Goal: Task Accomplishment & Management: Use online tool/utility

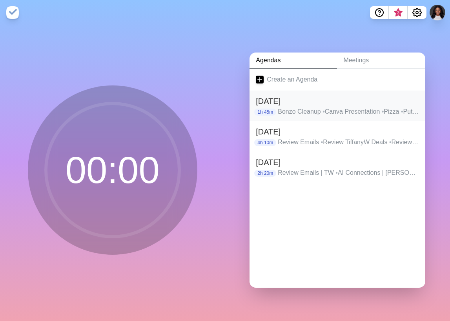
click at [304, 107] on p "Bonzo Cleanup • Canva Presentation • Pizza • Put addresses in [GEOGRAPHIC_DATA]…" at bounding box center [348, 111] width 141 height 9
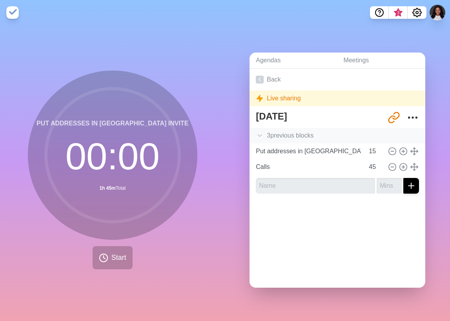
click at [291, 132] on div "3 previous block s" at bounding box center [337, 136] width 176 height 16
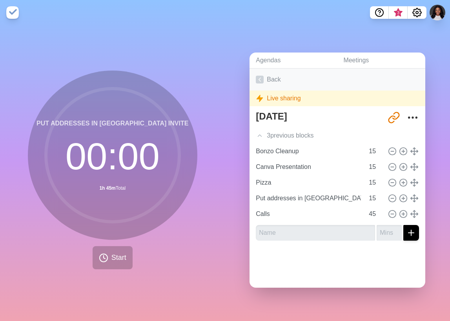
click at [260, 76] on icon at bounding box center [260, 80] width 8 height 8
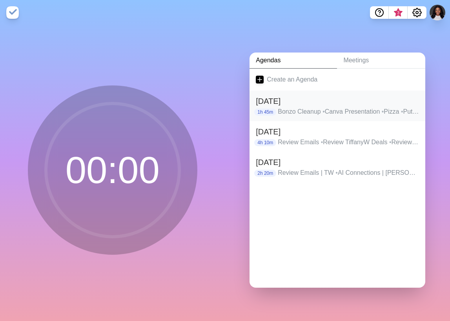
click at [407, 110] on p "Bonzo Cleanup • Canva Presentation • Pizza • Put addresses in [GEOGRAPHIC_DATA]…" at bounding box center [348, 111] width 141 height 9
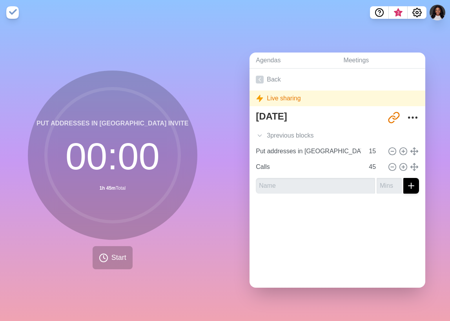
click at [394, 114] on div "[URL][DOMAIN_NAME]" at bounding box center [402, 118] width 33 height 16
click at [406, 114] on icon "More" at bounding box center [412, 117] width 13 height 13
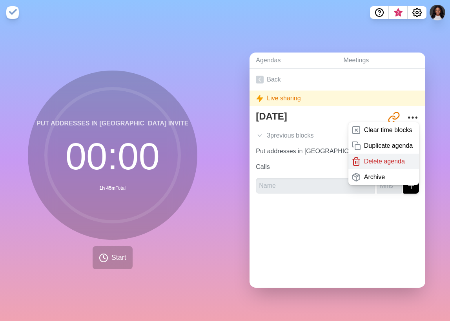
click at [377, 158] on p "Delete agenda" at bounding box center [384, 161] width 41 height 9
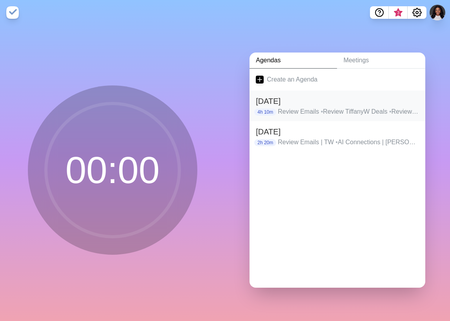
click at [406, 108] on p "Review Emails • Review TiffanyW Deals • Review d.w. Dealls • Prompt for CRM FUB…" at bounding box center [348, 111] width 141 height 9
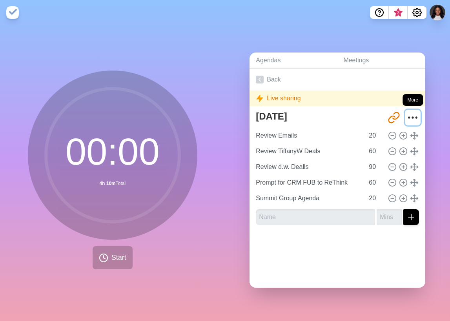
click at [408, 117] on circle "More" at bounding box center [408, 117] width 1 height 1
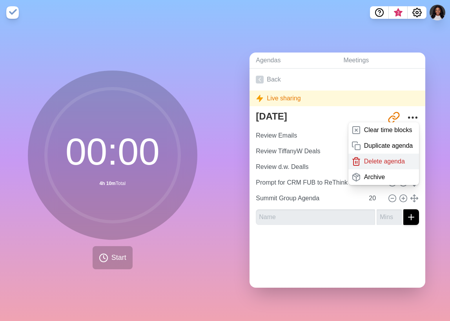
click at [384, 160] on p "Delete agenda" at bounding box center [384, 161] width 41 height 9
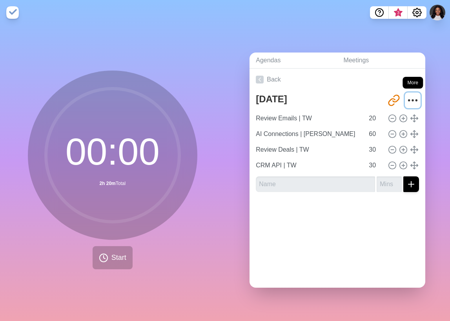
click at [406, 99] on icon "More" at bounding box center [412, 100] width 13 height 13
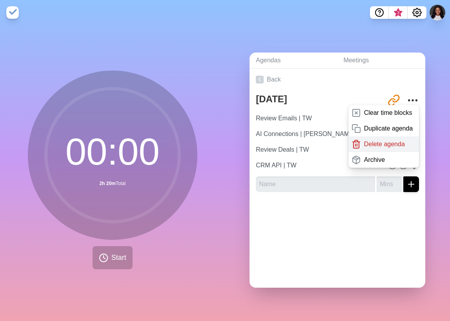
click at [391, 143] on p "Delete agenda" at bounding box center [384, 144] width 41 height 9
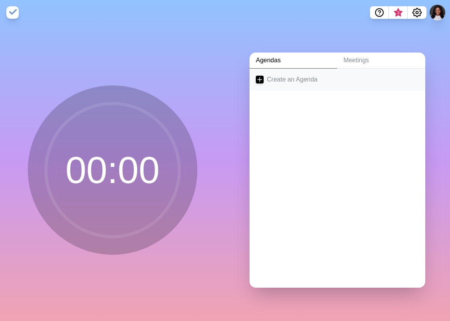
click at [276, 76] on link "Create an Agenda" at bounding box center [337, 80] width 176 height 22
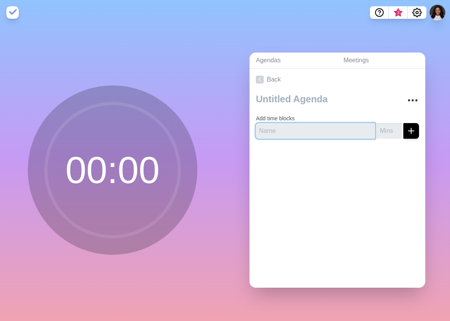
drag, startPoint x: 308, startPoint y: 127, endPoint x: 300, endPoint y: 111, distance: 17.9
click at [307, 127] on input "text" at bounding box center [315, 131] width 119 height 16
click at [289, 85] on link "Back" at bounding box center [337, 80] width 176 height 22
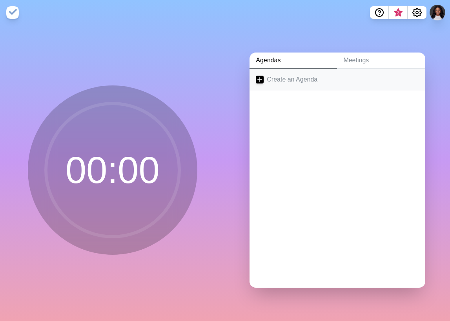
click at [278, 77] on link "Create an Agenda" at bounding box center [337, 80] width 176 height 22
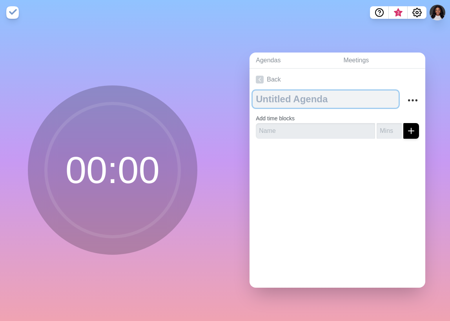
click at [279, 99] on textarea at bounding box center [325, 99] width 146 height 17
type textarea "[DATE] August"
click at [334, 97] on textarea "[DATE] August" at bounding box center [317, 99] width 130 height 17
type textarea "[DATE]"
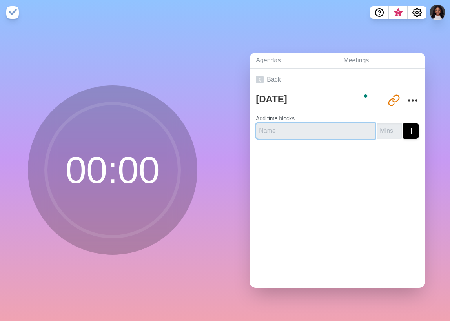
click at [330, 123] on input "text" at bounding box center [315, 131] width 119 height 16
type input "R"
type input "C"
type input "Bonzo Cleanup"
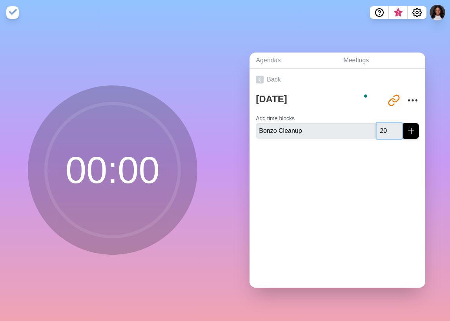
type input "20"
click at [406, 129] on icon "submit" at bounding box center [410, 130] width 9 height 9
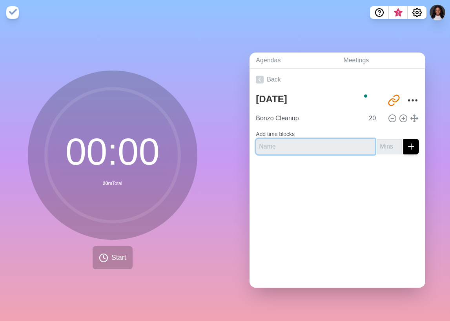
click at [297, 143] on input "text" at bounding box center [315, 147] width 119 height 16
type input "E"
type input "Email Review | [PERSON_NAME]"
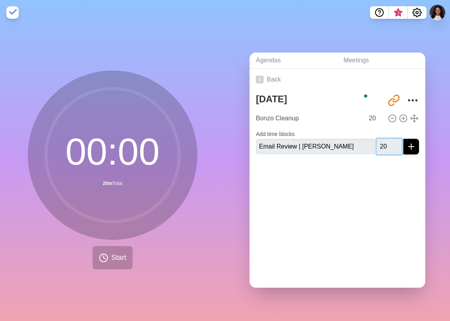
type input "2"
type input "15"
click at [403, 139] on button "submit" at bounding box center [411, 147] width 16 height 16
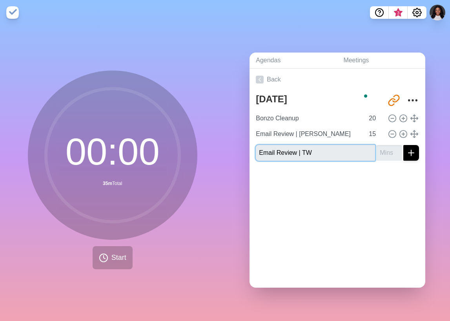
type input "Email Review | TW"
type input "20"
click at [403, 145] on button "submit" at bounding box center [411, 153] width 16 height 16
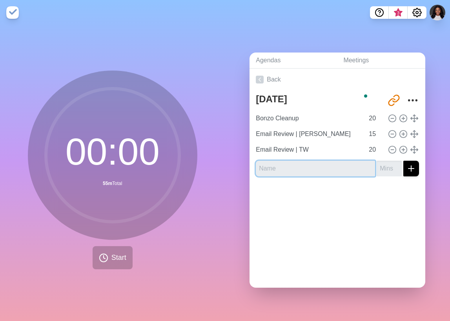
click at [266, 168] on input "text" at bounding box center [315, 169] width 119 height 16
type input "Review Clickup"
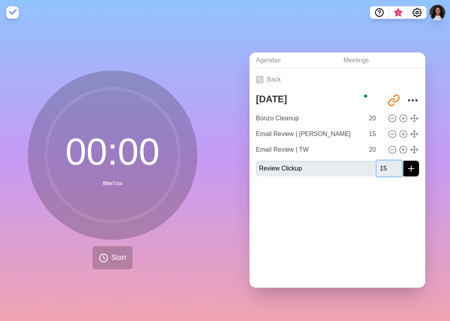
type input "15"
click at [403, 161] on button "submit" at bounding box center [411, 169] width 16 height 16
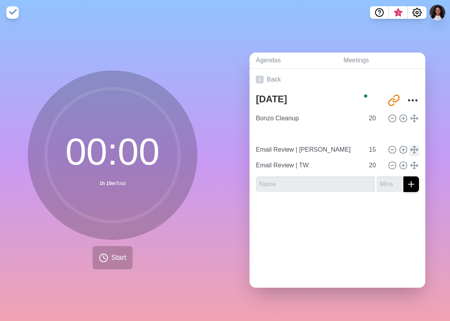
type input "Review Clickup"
type input "Email Review | [PERSON_NAME]"
type input "15"
type input "Email Review | TW"
type input "20"
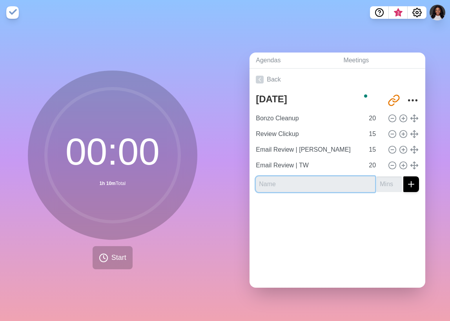
click at [327, 180] on input "text" at bounding box center [315, 184] width 119 height 16
type input "Bon"
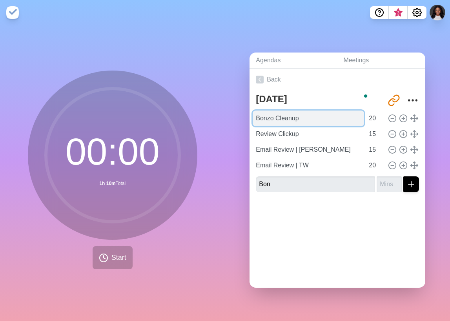
click at [272, 115] on input "Bonzo Cleanup" at bounding box center [307, 119] width 111 height 16
click at [265, 115] on input "Bonzo Cleanup" at bounding box center [307, 119] width 111 height 16
type input "Bonzo Conversation"
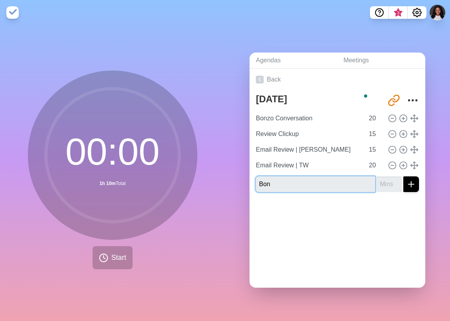
click at [270, 183] on input "Bon" at bounding box center [315, 184] width 119 height 16
drag, startPoint x: 279, startPoint y: 180, endPoint x: 351, endPoint y: 180, distance: 71.7
click at [351, 180] on input "Pipeline Bonzo Review" at bounding box center [315, 184] width 119 height 16
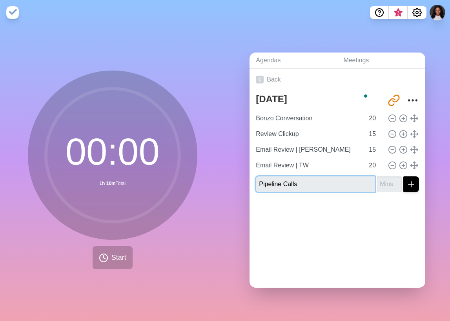
type input "Pipeline Calls"
type input "90"
click at [403, 176] on button "submit" at bounding box center [411, 184] width 16 height 16
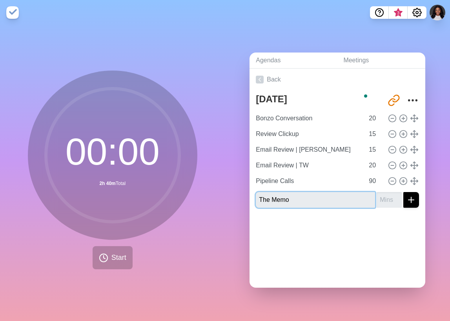
type input "The Memo"
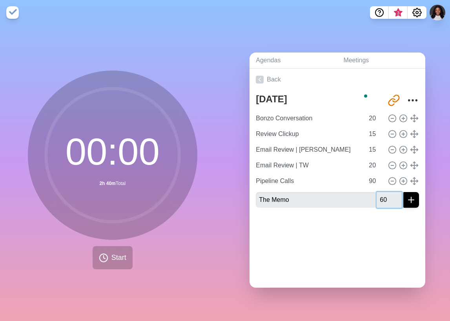
type input "60"
click at [403, 192] on button "submit" at bounding box center [411, 200] width 16 height 16
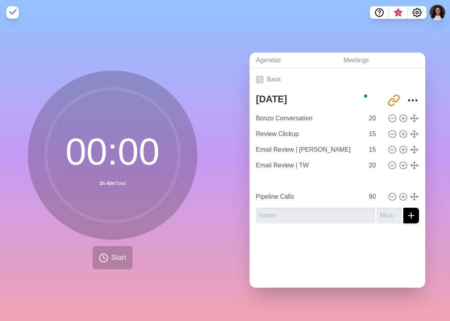
type input "The Memo"
type input "60"
type input "Pipeline Calls"
type input "90"
click at [319, 211] on input "text" at bounding box center [315, 216] width 119 height 16
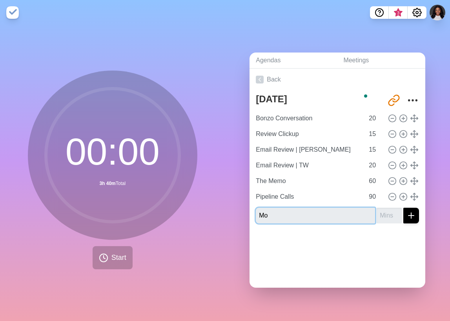
type input "M"
type input "Live MMM Promo"
type input "30"
click at [403, 208] on button "submit" at bounding box center [411, 216] width 16 height 16
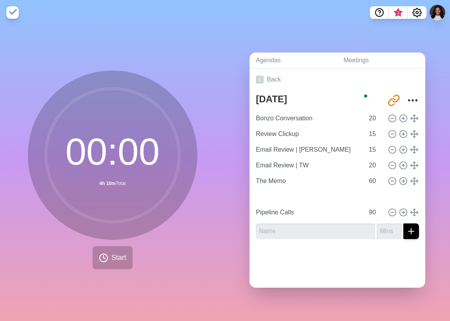
type input "Live MMM Promo"
type input "30"
type input "Pipeline Calls"
type input "90"
click at [314, 230] on input "text" at bounding box center [315, 231] width 119 height 16
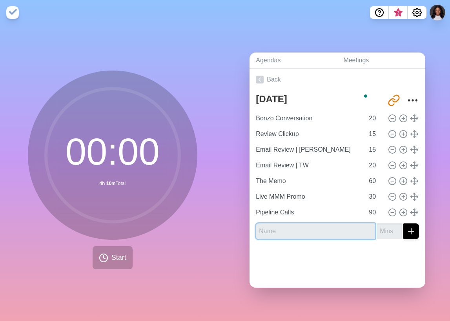
click at [305, 226] on input "text" at bounding box center [315, 231] width 119 height 16
click at [310, 254] on div at bounding box center [337, 260] width 176 height 31
click at [302, 225] on input "text" at bounding box center [315, 231] width 119 height 16
click at [302, 245] on div at bounding box center [337, 260] width 176 height 31
click at [103, 258] on icon at bounding box center [103, 257] width 9 height 9
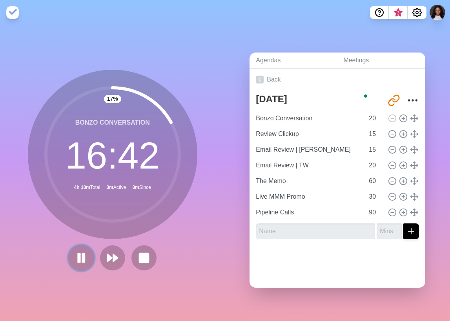
click at [78, 254] on icon at bounding box center [80, 257] width 13 height 13
click at [111, 96] on circle at bounding box center [112, 154] width 133 height 133
click at [148, 113] on circle at bounding box center [112, 154] width 133 height 133
click at [155, 155] on circle at bounding box center [112, 154] width 133 height 133
click at [87, 254] on button at bounding box center [81, 258] width 26 height 26
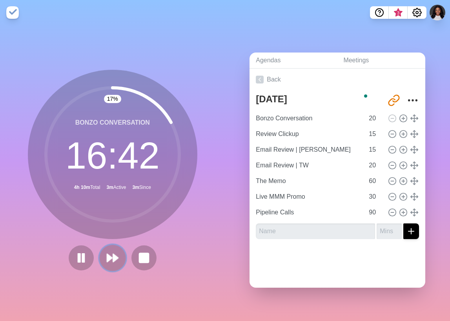
click at [107, 254] on polygon at bounding box center [109, 258] width 5 height 8
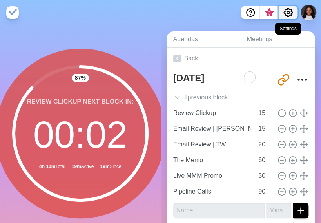
click at [290, 15] on icon "Settings" at bounding box center [287, 12] width 9 height 9
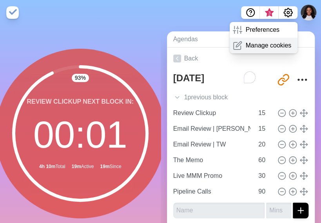
click at [267, 42] on p "Manage cookies" at bounding box center [268, 45] width 46 height 9
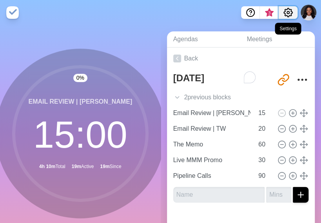
click at [288, 9] on icon "Settings" at bounding box center [288, 12] width 9 height 9
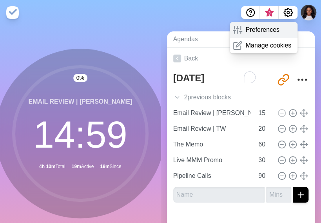
click at [267, 29] on p "Preferences" at bounding box center [262, 29] width 34 height 9
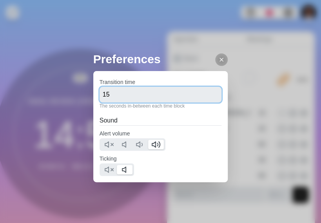
click at [119, 89] on input "15" at bounding box center [161, 95] width 122 height 16
type input "350"
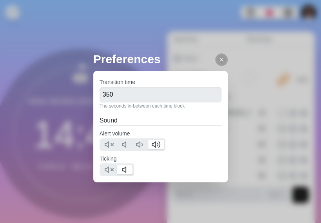
click at [177, 131] on div "Alert volume" at bounding box center [161, 140] width 122 height 22
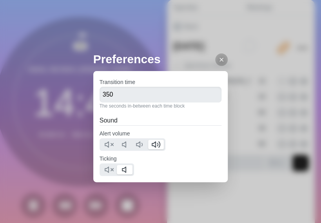
scroll to position [17, 0]
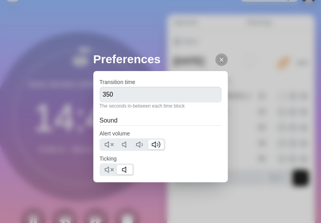
click at [255, 105] on div "Preferences Transition time 350 The seconds in-between each time block Sound Al…" at bounding box center [160, 111] width 321 height 223
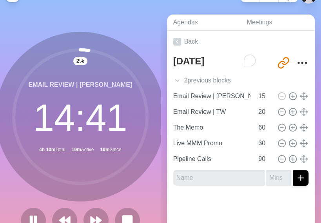
scroll to position [56, 0]
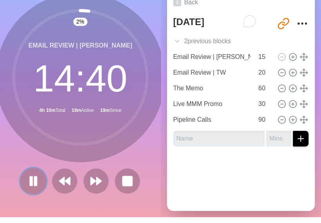
click at [34, 181] on icon at bounding box center [33, 180] width 13 height 13
click at [32, 181] on polygon at bounding box center [33, 181] width 8 height 10
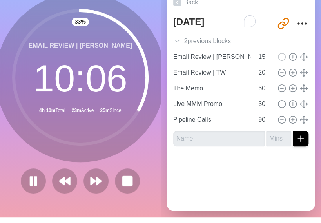
drag, startPoint x: 18, startPoint y: 149, endPoint x: 18, endPoint y: 153, distance: 4.3
click at [18, 149] on icon at bounding box center [80, 77] width 157 height 157
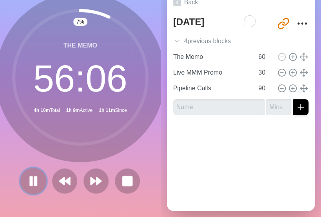
click at [34, 179] on rect at bounding box center [35, 180] width 2 height 9
click at [20, 181] on button at bounding box center [33, 180] width 26 height 26
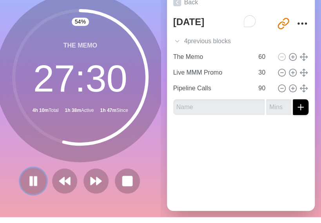
click at [35, 183] on icon at bounding box center [33, 180] width 13 height 13
